Goal: Information Seeking & Learning: Learn about a topic

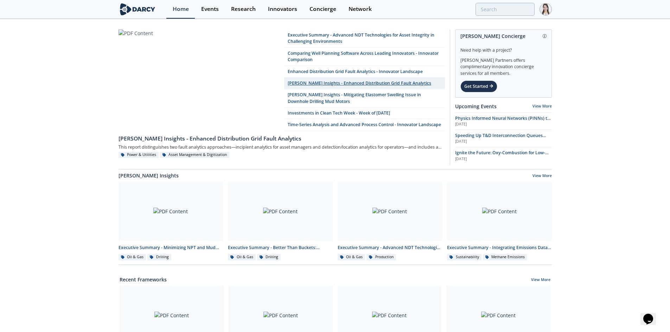
click at [327, 83] on link "[PERSON_NAME] Insights - Enhanced Distribution Grid Fault Analytics" at bounding box center [364, 84] width 161 height 12
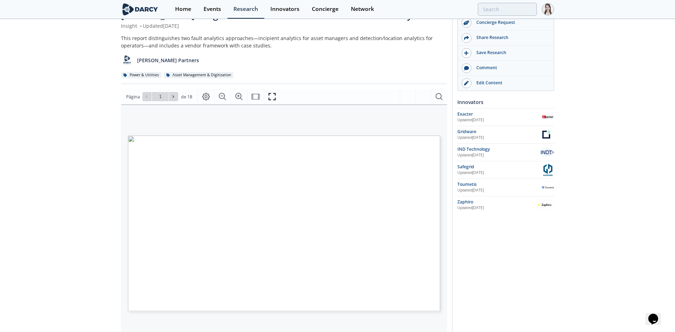
type input "2"
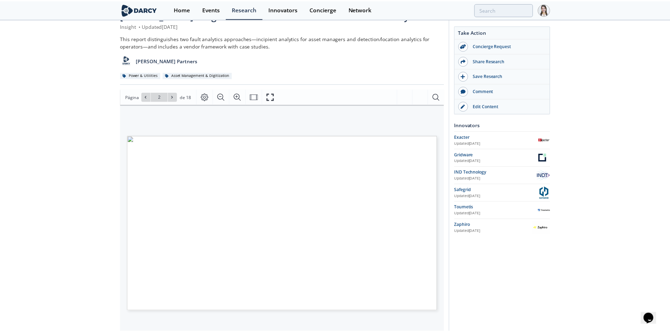
scroll to position [35, 0]
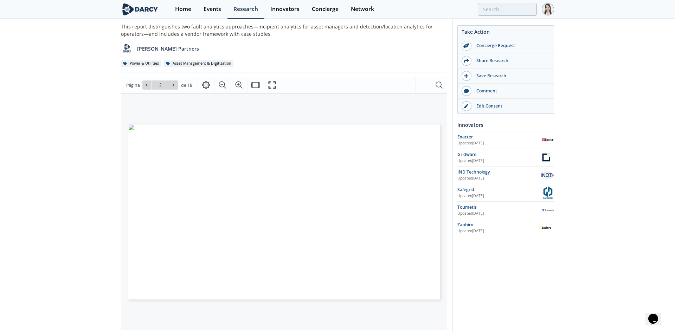
type input "3"
type input "4"
type input "5"
type input "6"
click at [173, 87] on icon at bounding box center [173, 85] width 4 height 4
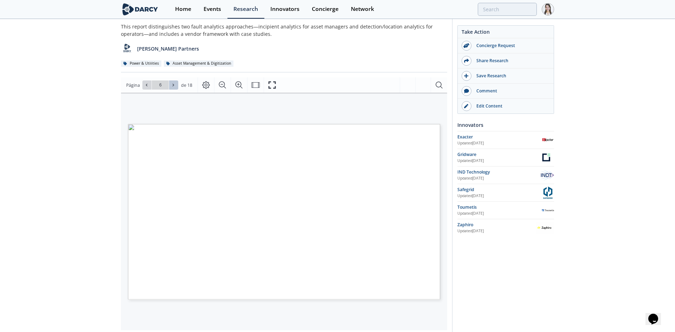
type input "7"
click at [173, 87] on icon at bounding box center [173, 85] width 4 height 4
type input "8"
click at [173, 87] on icon at bounding box center [173, 85] width 4 height 4
type input "9"
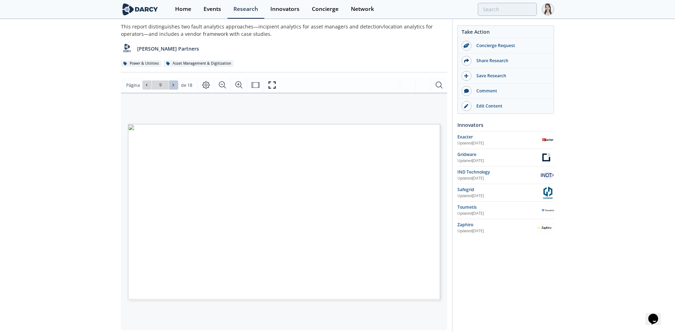
click at [173, 87] on icon at bounding box center [173, 85] width 4 height 4
type input "10"
click at [146, 87] on icon at bounding box center [147, 85] width 4 height 4
click at [171, 84] on icon at bounding box center [173, 85] width 4 height 4
click at [169, 84] on button at bounding box center [173, 85] width 9 height 9
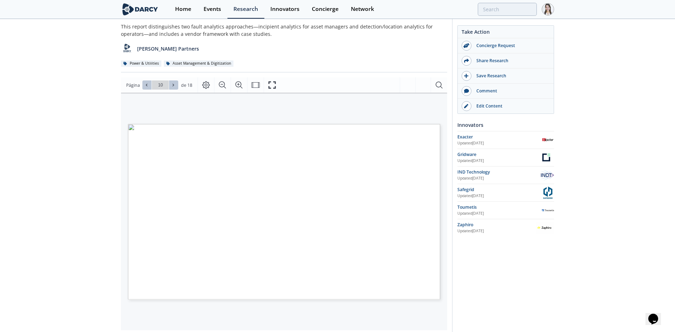
type input "11"
click at [169, 84] on button at bounding box center [173, 85] width 9 height 9
type input "12"
click at [169, 84] on button at bounding box center [173, 85] width 9 height 9
type input "13"
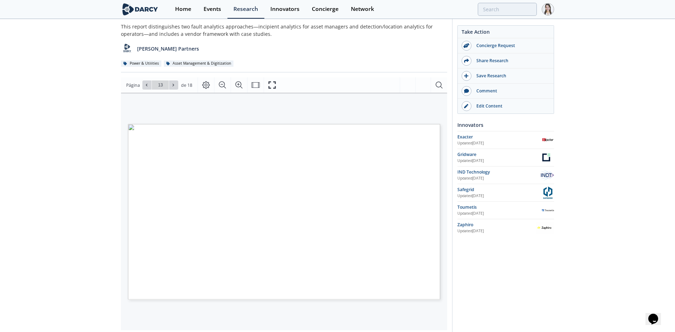
click at [169, 84] on button at bounding box center [173, 85] width 9 height 9
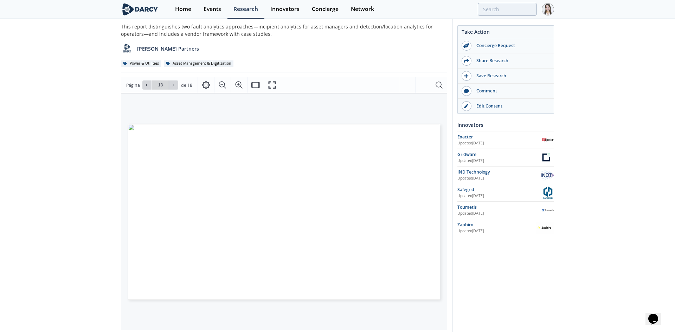
click at [152, 84] on input "18" at bounding box center [160, 85] width 17 height 9
click at [148, 84] on icon at bounding box center [147, 85] width 4 height 4
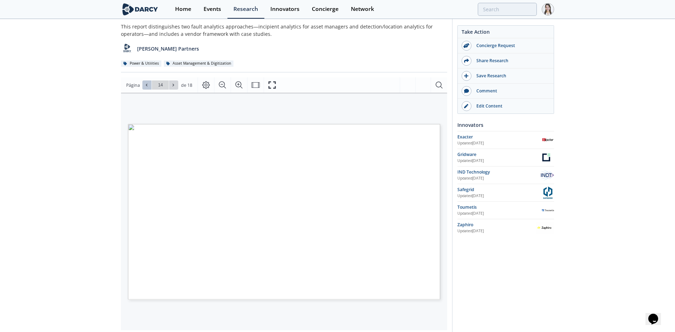
click at [148, 84] on icon at bounding box center [147, 85] width 4 height 4
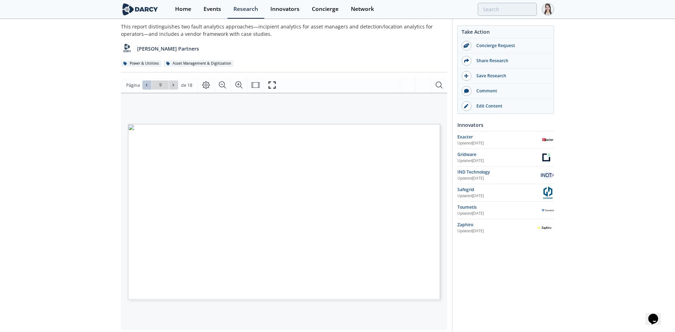
click at [148, 84] on span at bounding box center [147, 85] width 5 height 5
click at [149, 84] on button at bounding box center [146, 85] width 9 height 9
type input "5"
